Goal: Navigation & Orientation: Understand site structure

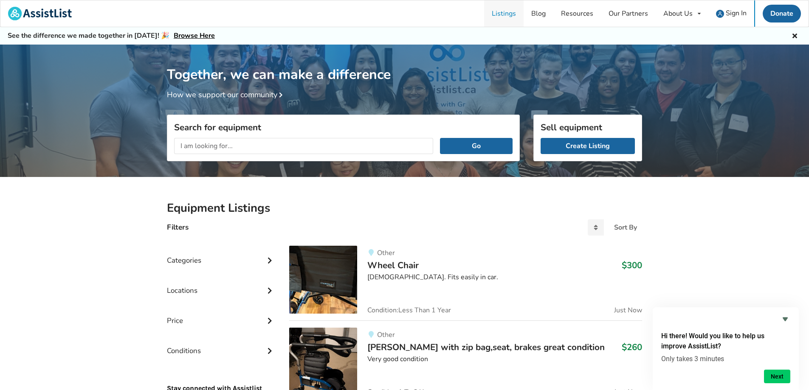
click at [505, 11] on link "Listings" at bounding box center [503, 13] width 39 height 26
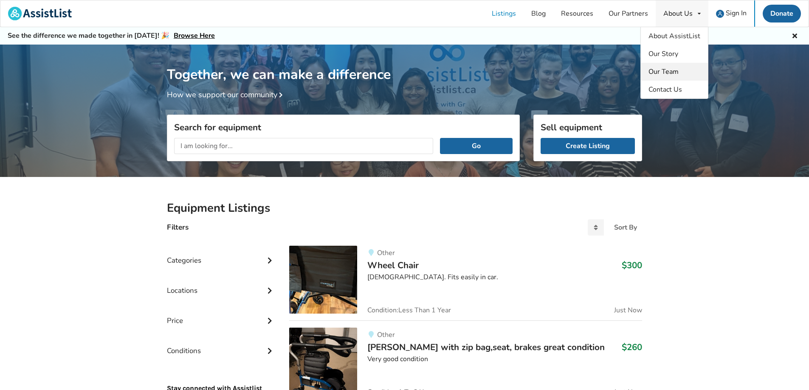
click at [663, 70] on span "Our Team" at bounding box center [664, 71] width 30 height 9
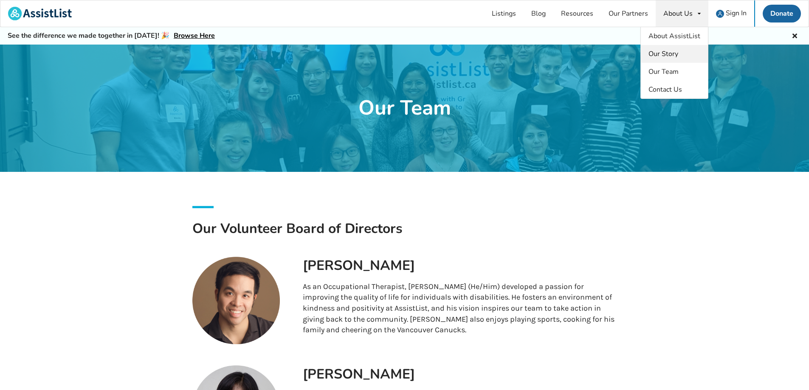
click at [665, 54] on span "Our Story" at bounding box center [664, 53] width 30 height 9
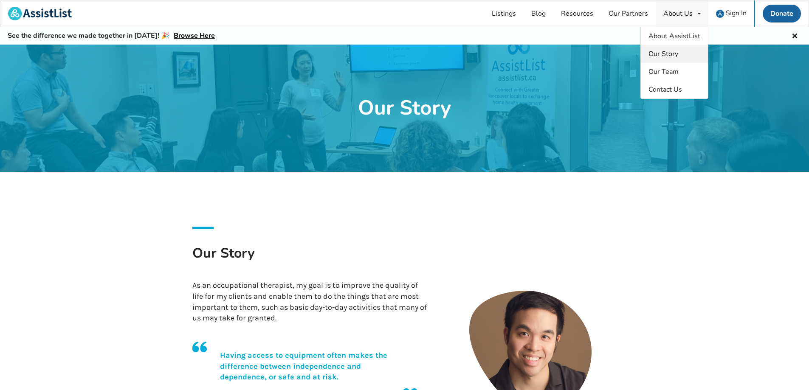
click at [670, 54] on span "Our Story" at bounding box center [664, 53] width 30 height 9
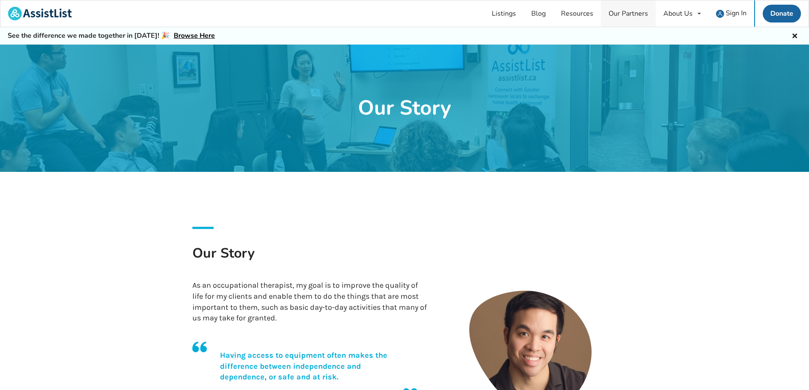
click at [632, 11] on link "Our Partners" at bounding box center [628, 13] width 55 height 26
